Goal: Find specific page/section: Find specific page/section

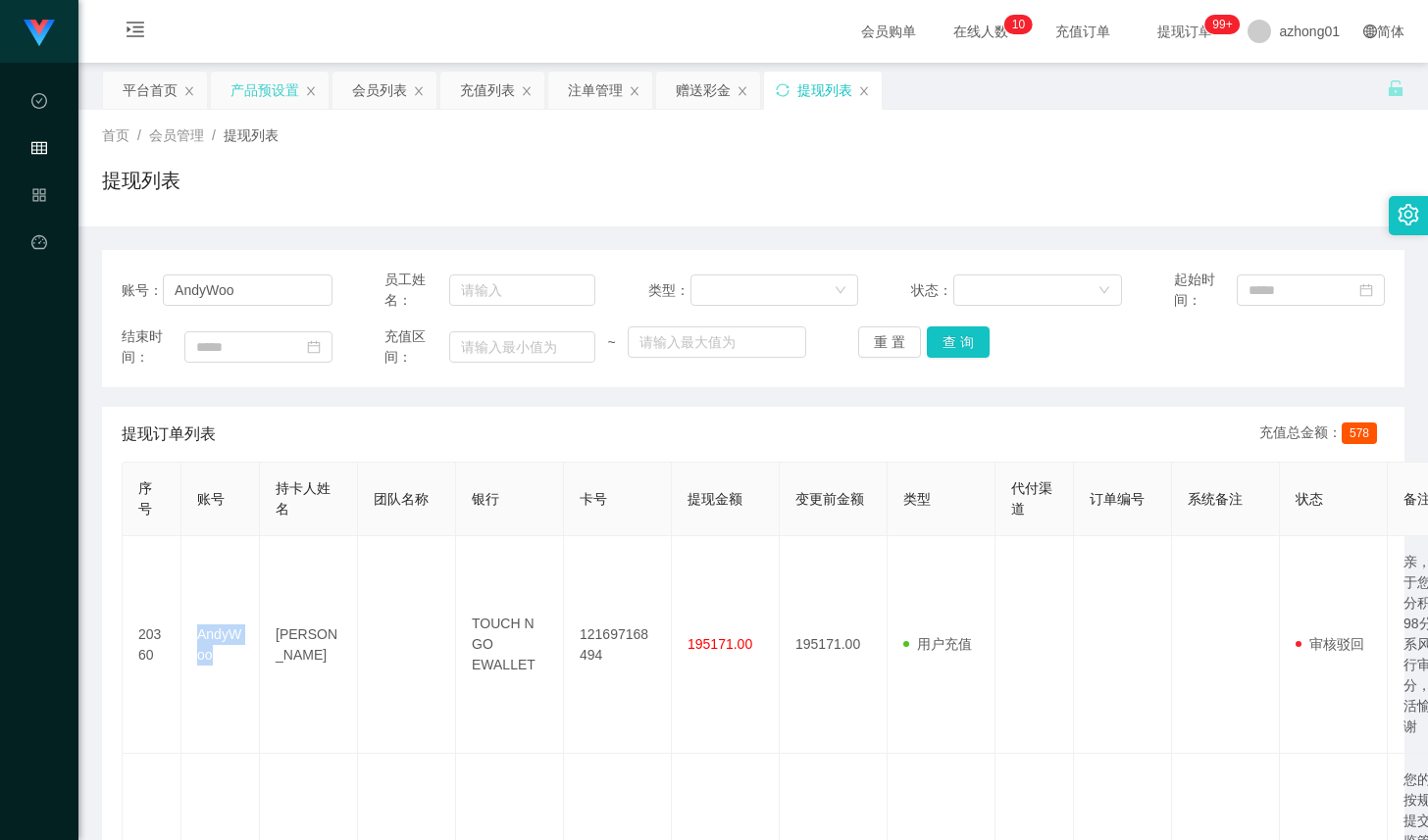
click at [270, 90] on div "产品预设置" at bounding box center [265, 90] width 69 height 37
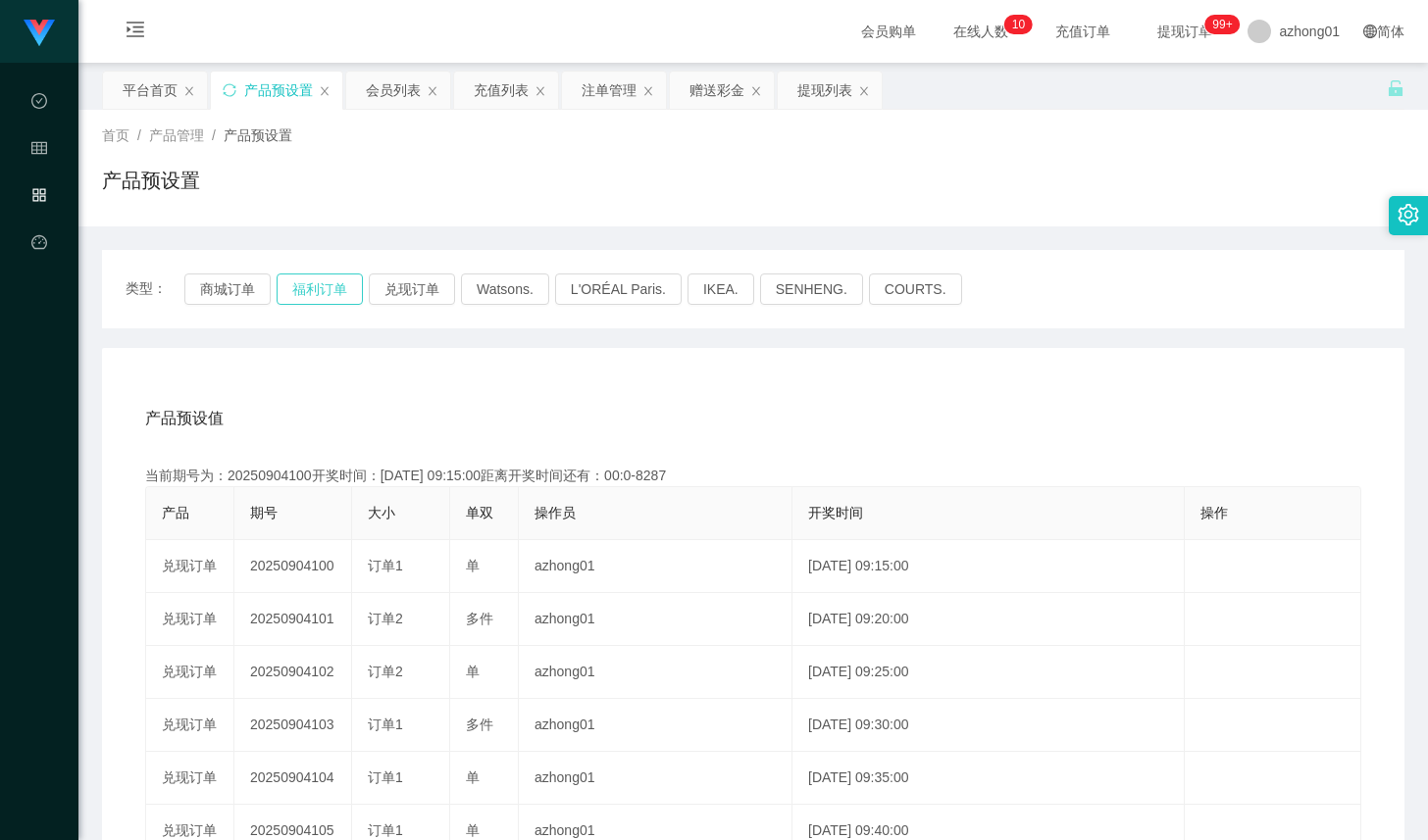
click at [328, 290] on button "福利订单" at bounding box center [320, 289] width 86 height 31
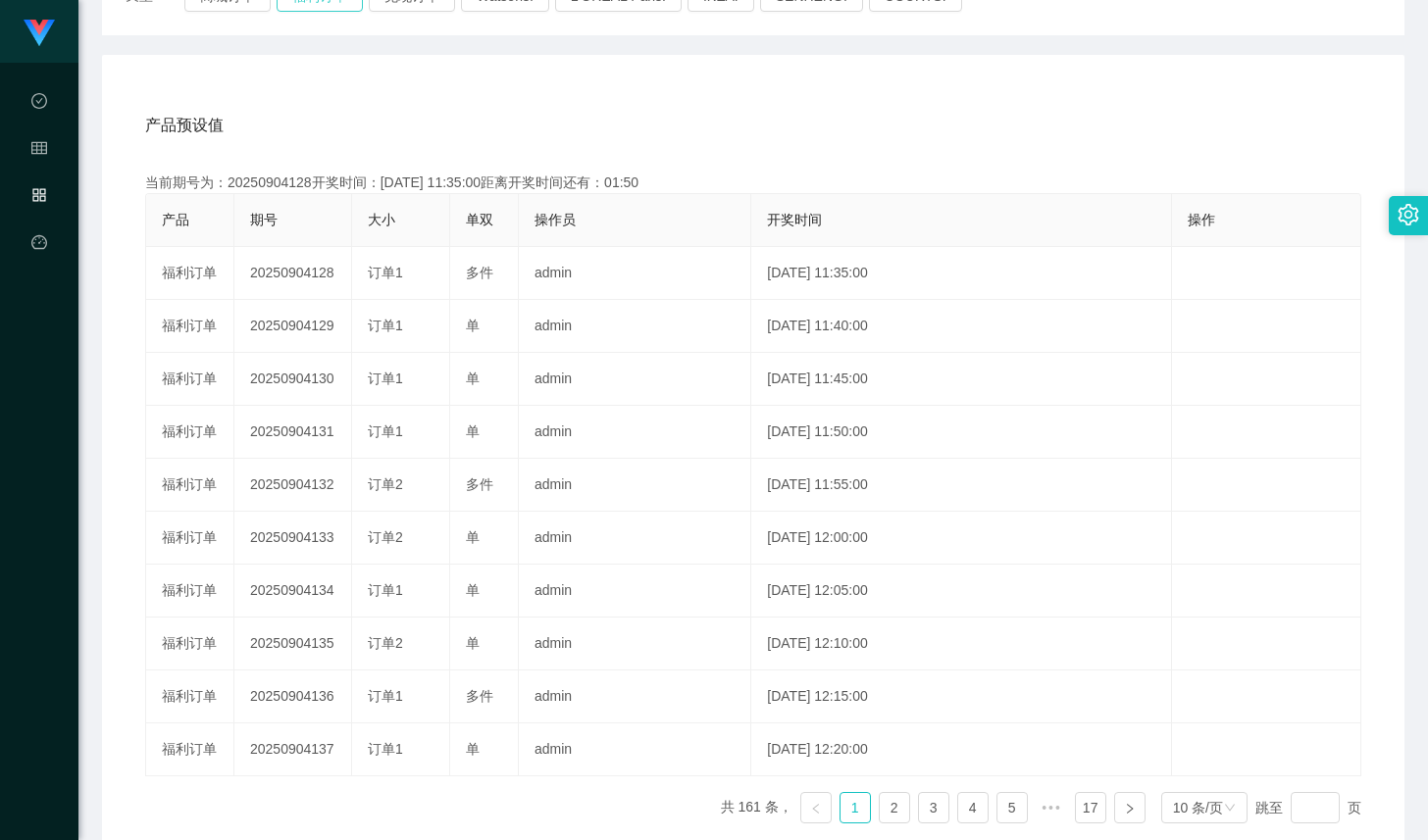
scroll to position [294, 0]
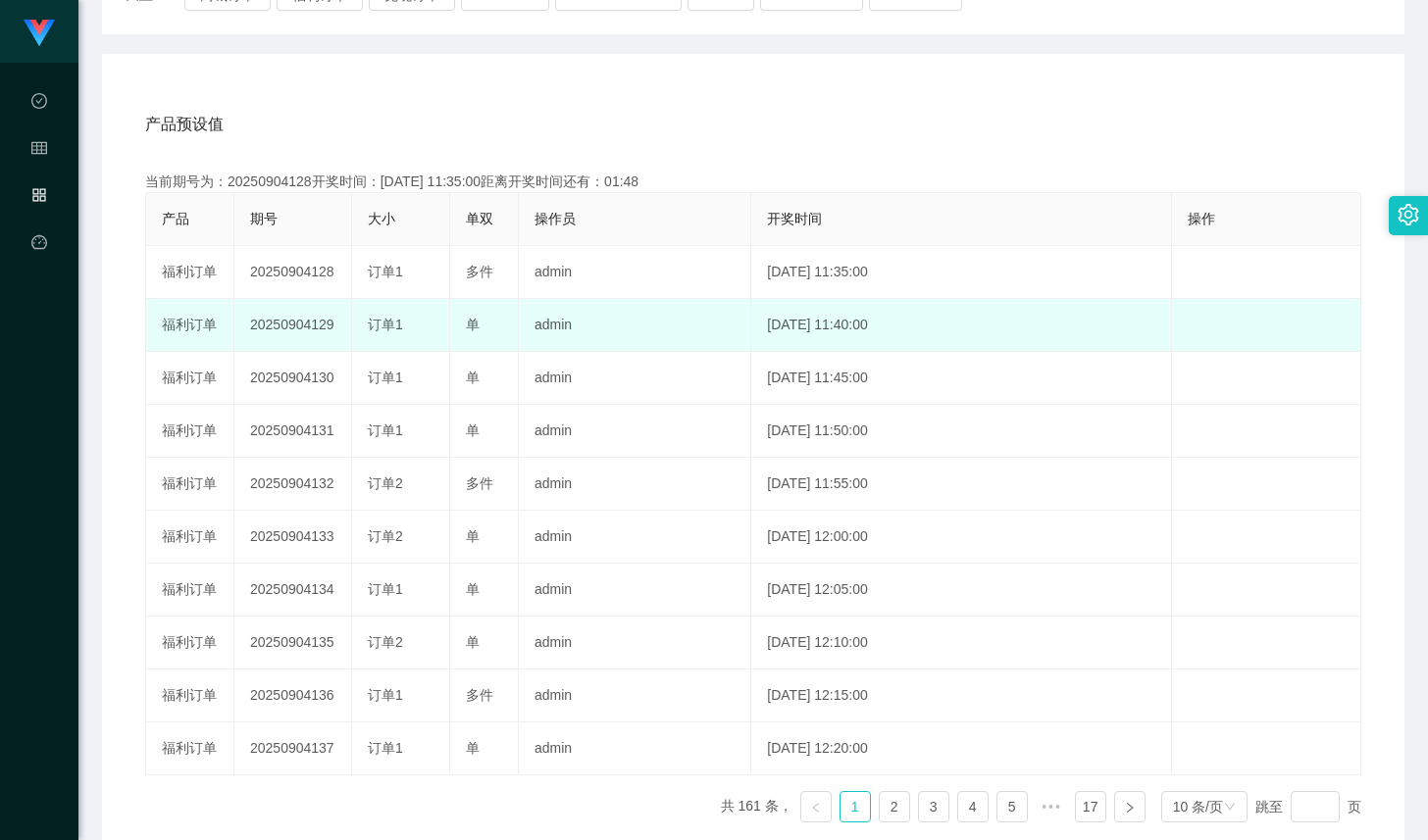
click at [316, 330] on td "20250904129" at bounding box center [293, 326] width 118 height 53
copy td "20250904129"
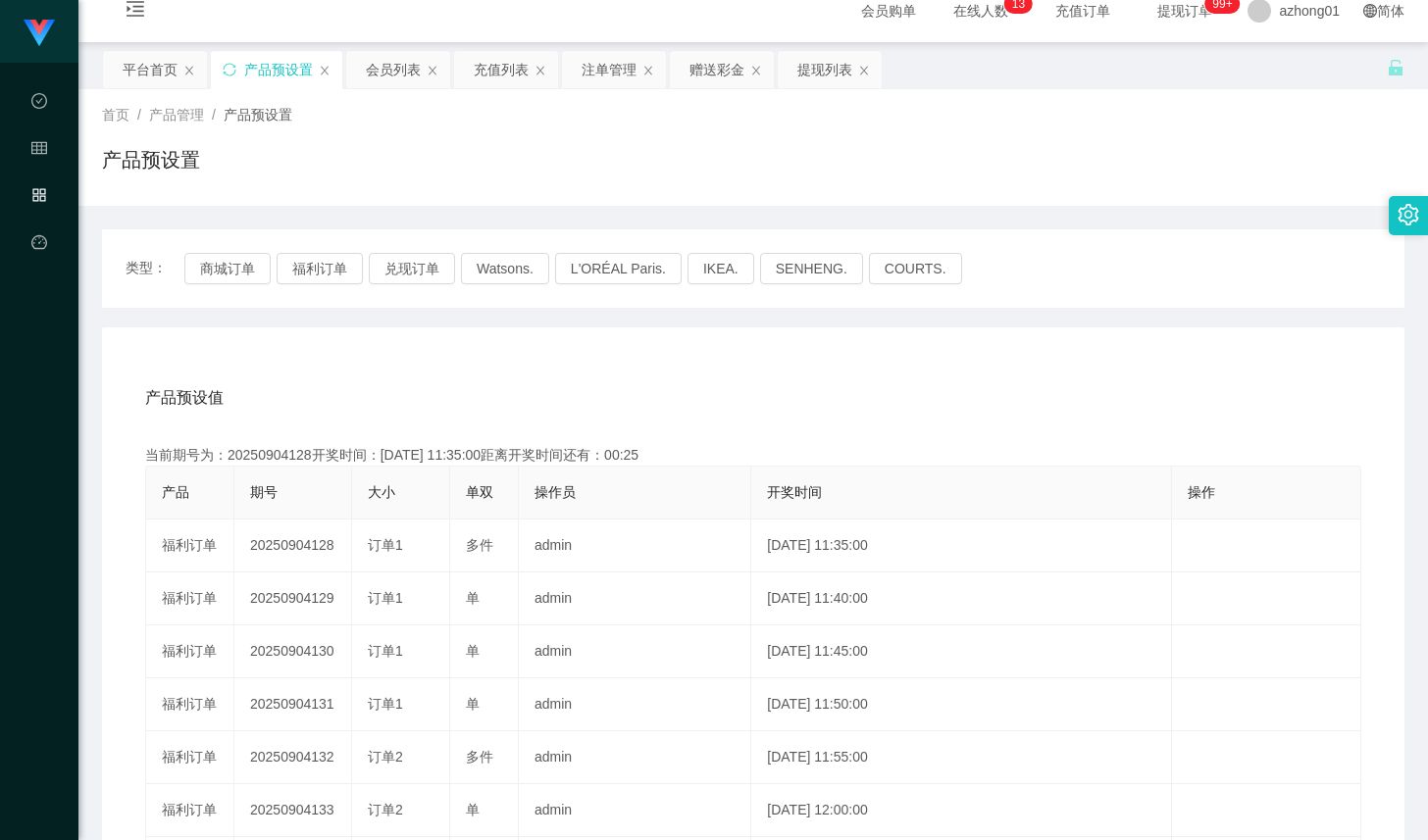
scroll to position [0, 0]
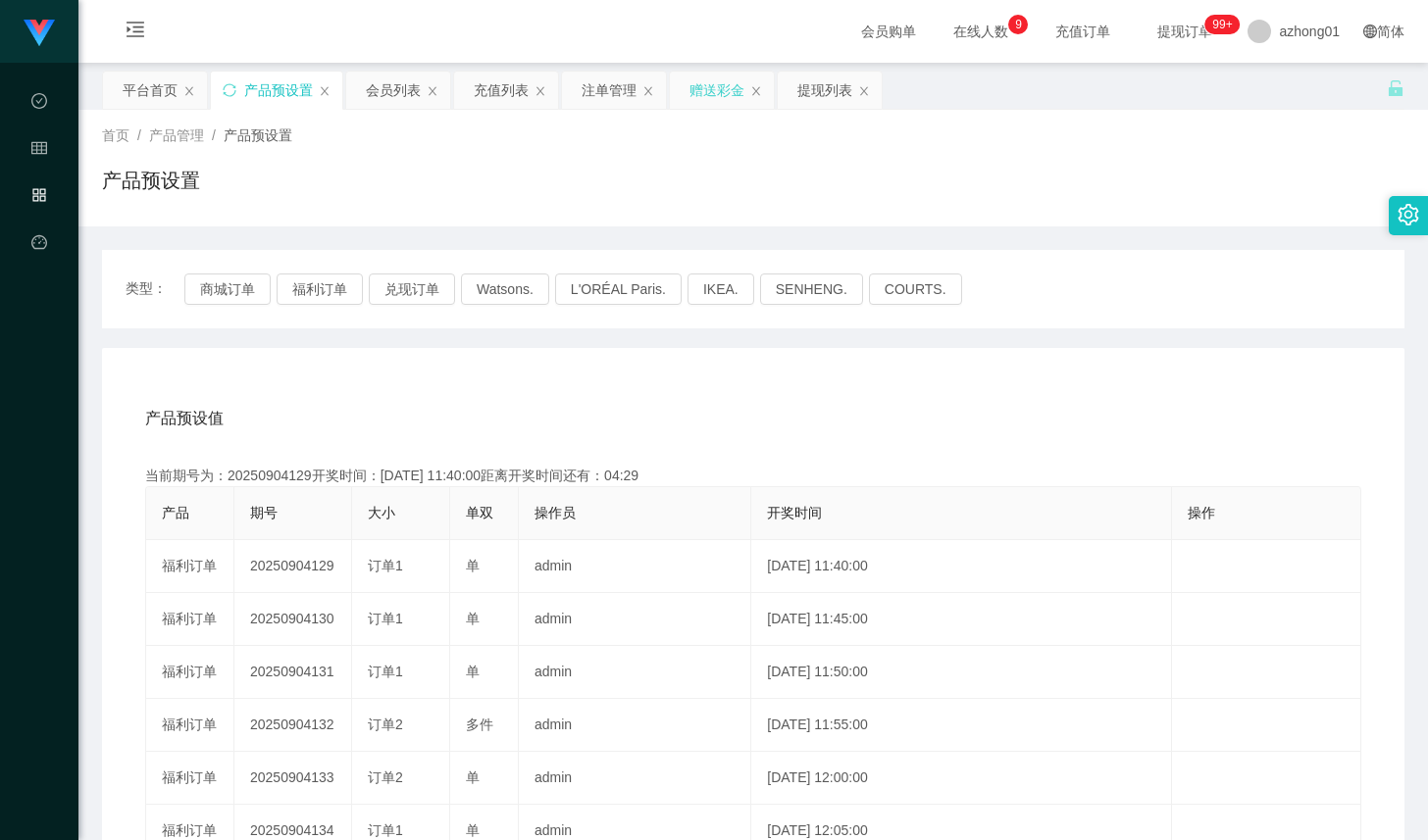
click at [708, 85] on div "赠送彩金" at bounding box center [716, 90] width 55 height 37
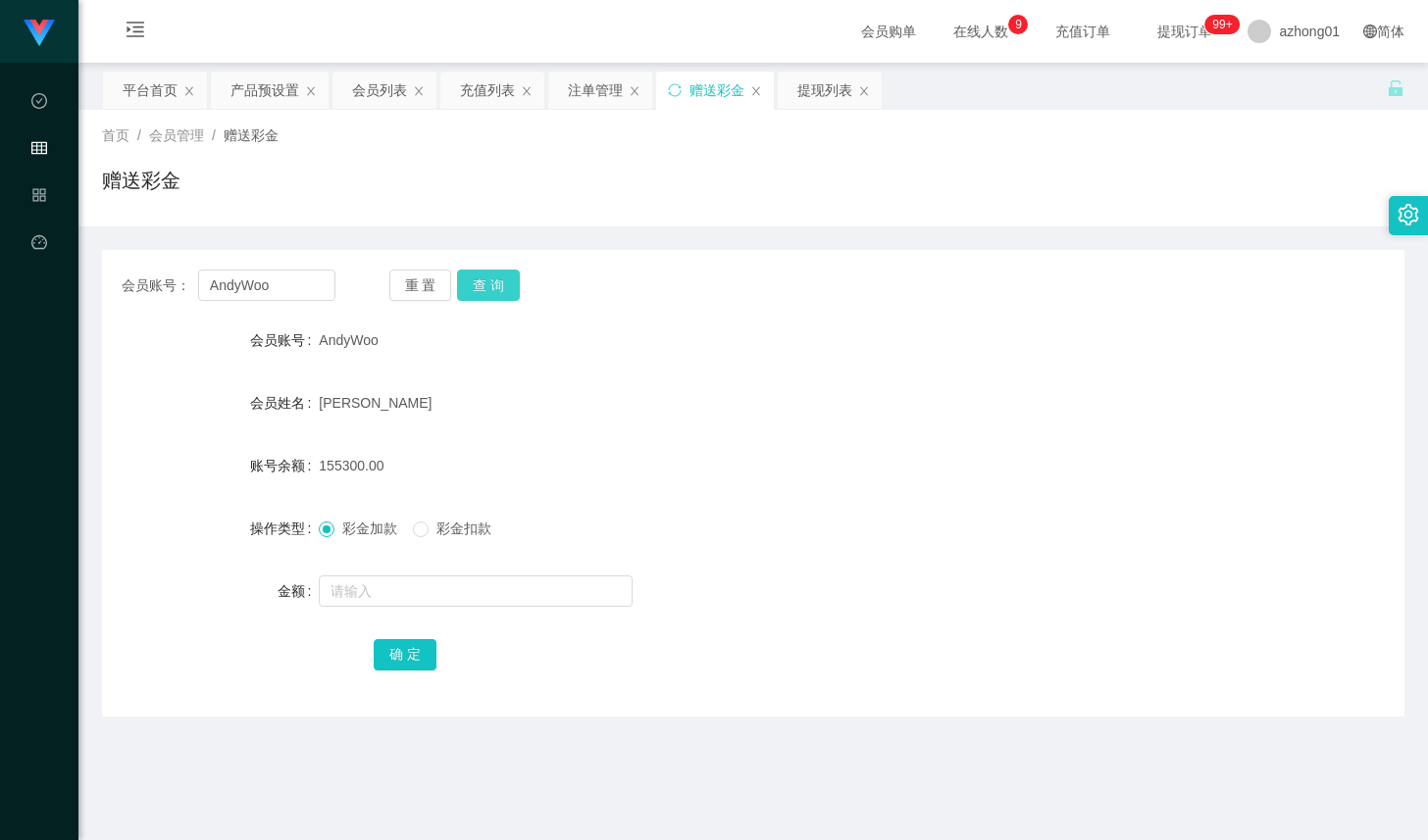
click at [483, 283] on button "查 询" at bounding box center [489, 286] width 63 height 31
click at [305, 95] on icon "图标: close" at bounding box center [311, 91] width 12 height 12
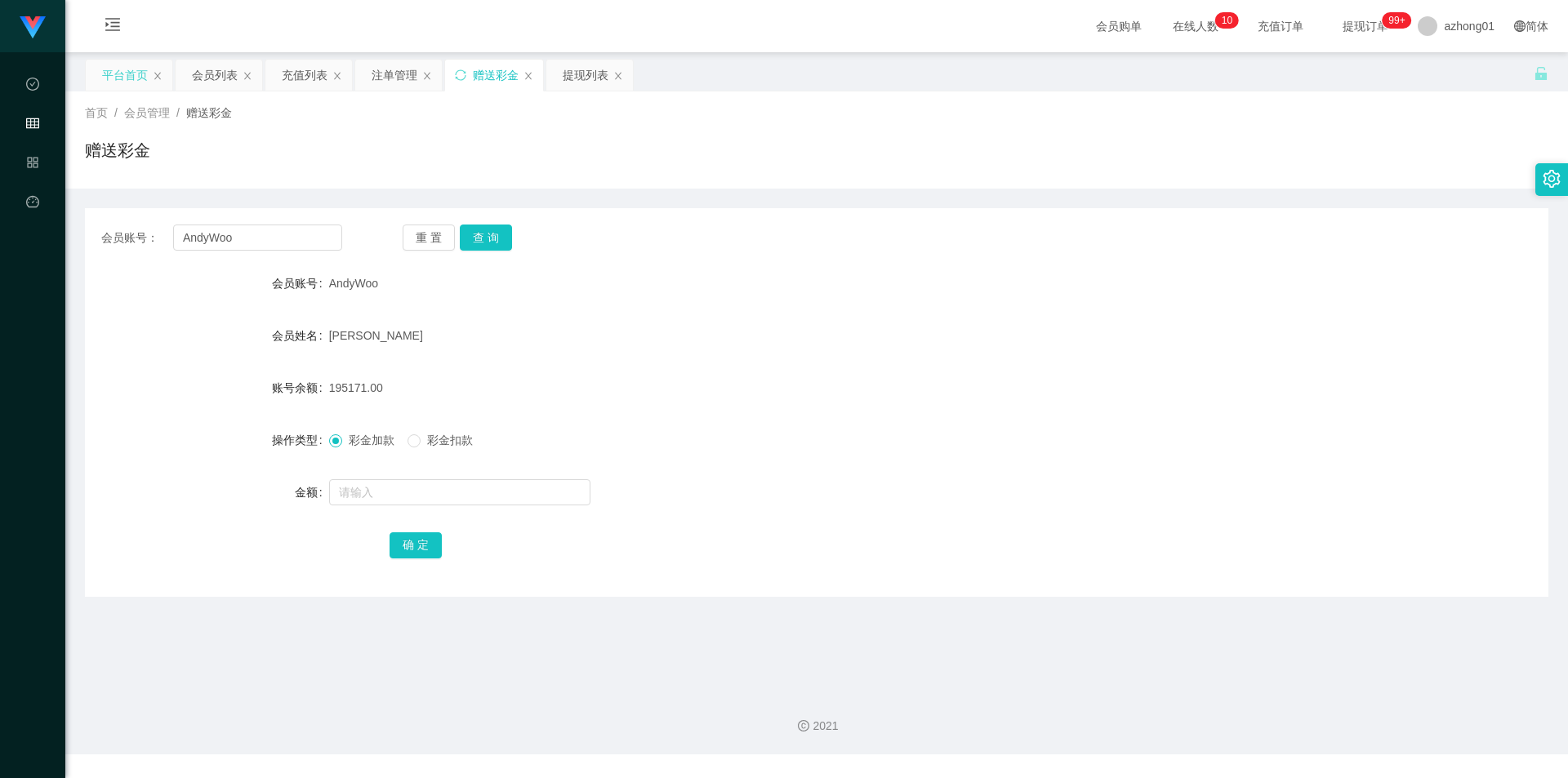
click at [123, 74] on div "平台首页" at bounding box center [125, 75] width 46 height 31
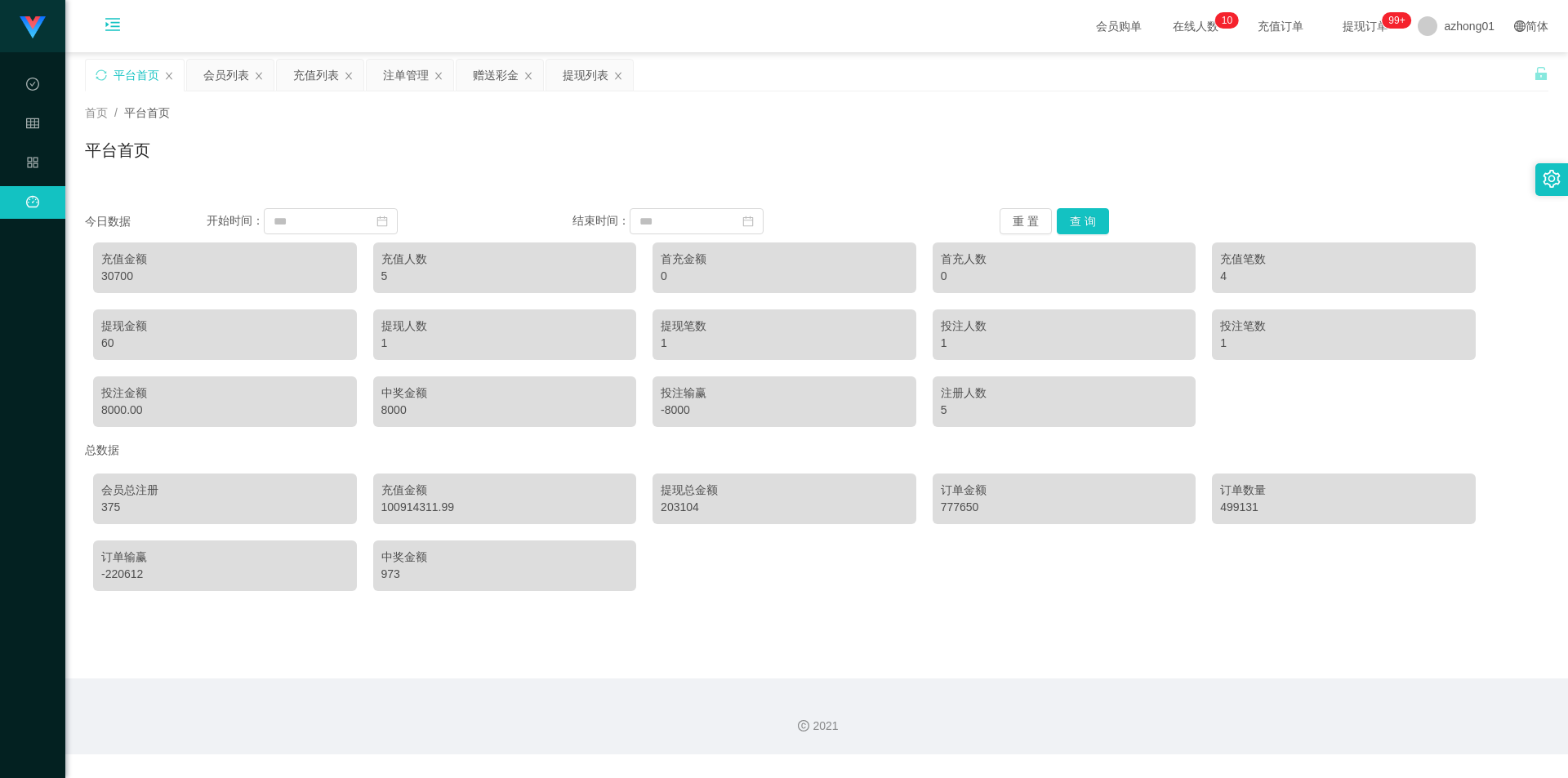
click at [121, 23] on icon "图标: menu-unfold" at bounding box center [113, 27] width 56 height 52
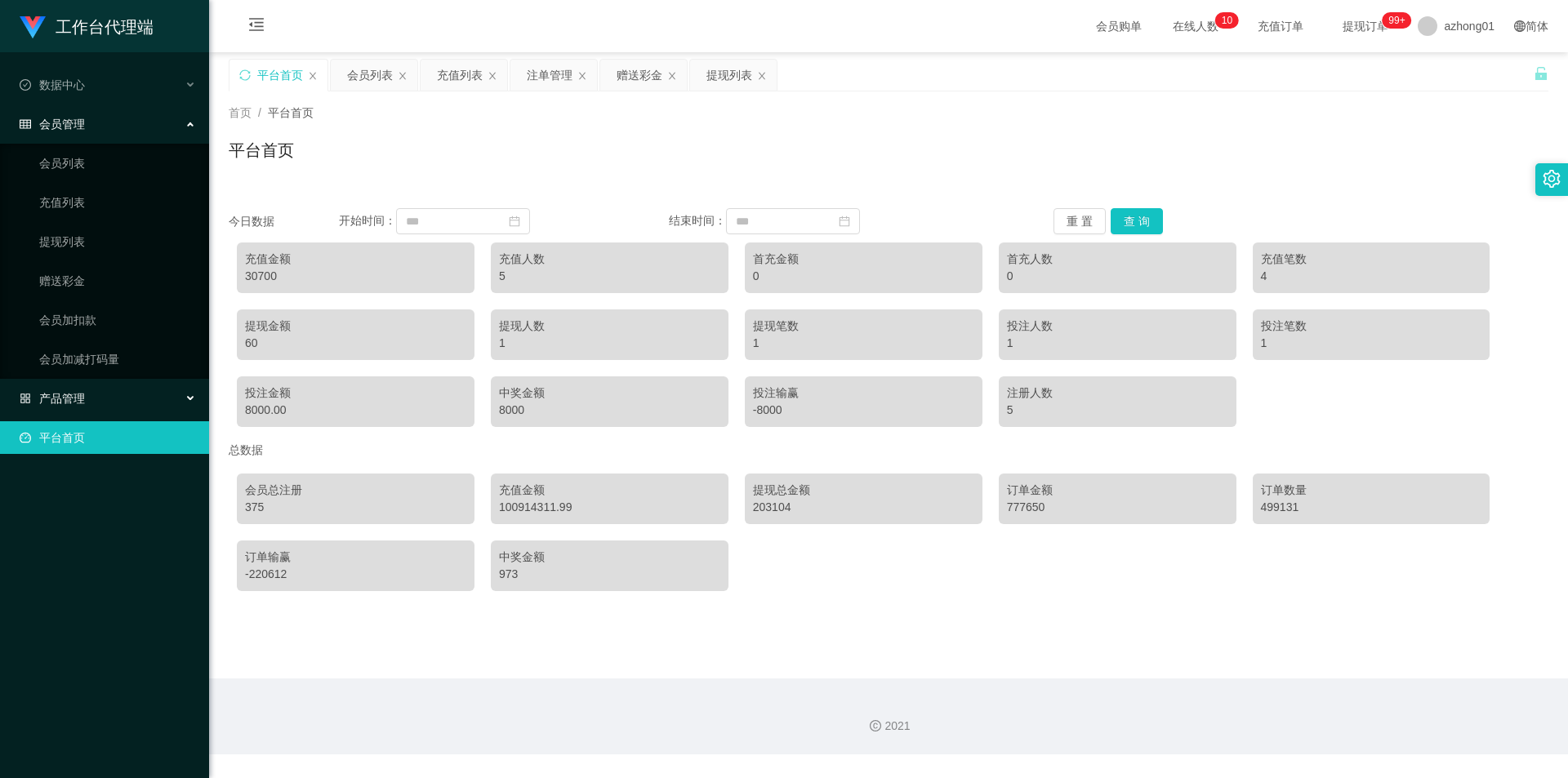
click at [68, 398] on span "产品管理" at bounding box center [52, 399] width 65 height 13
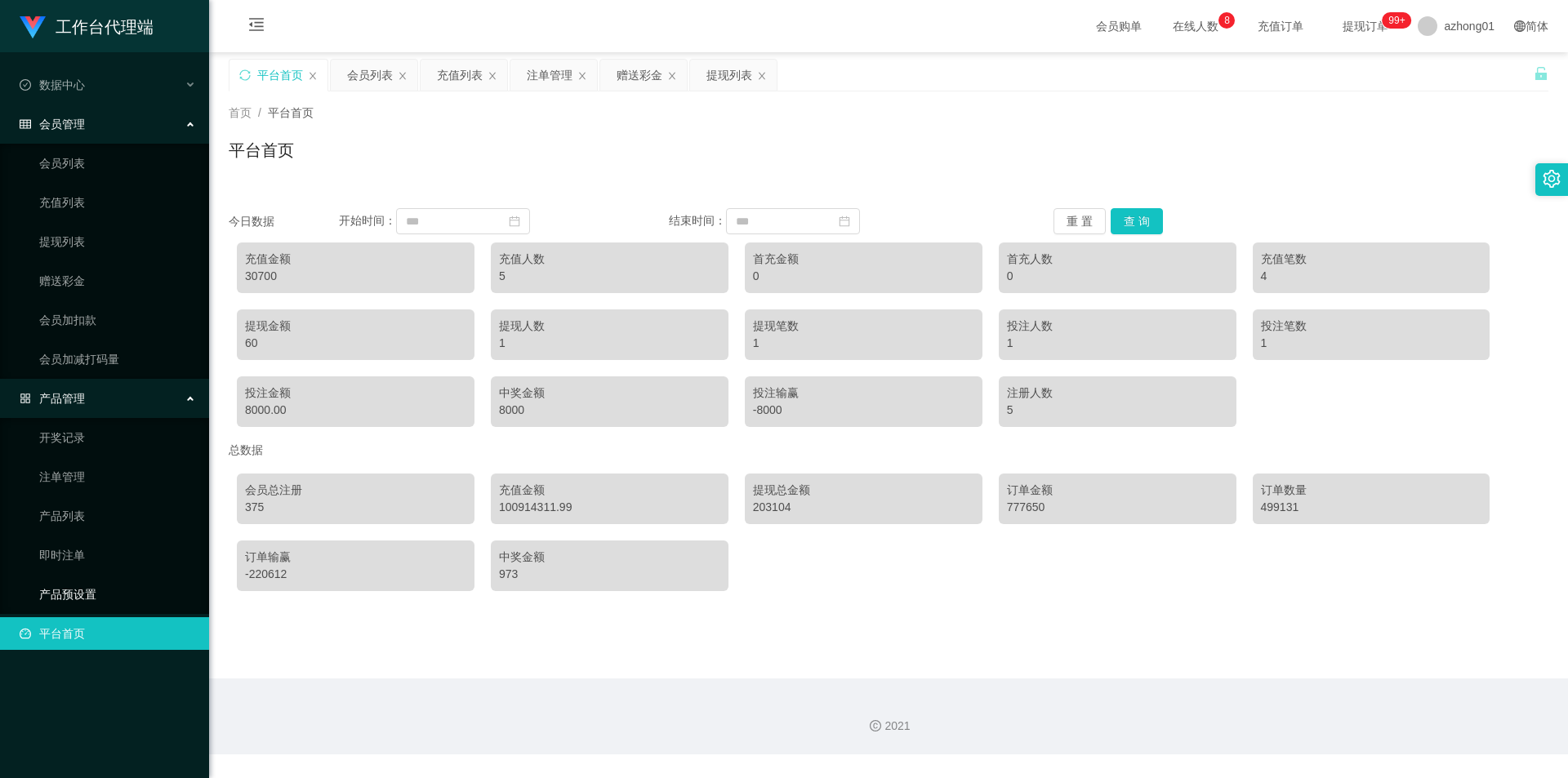
click at [59, 589] on link "产品预设置" at bounding box center [118, 594] width 157 height 33
